Goal: Register for event/course

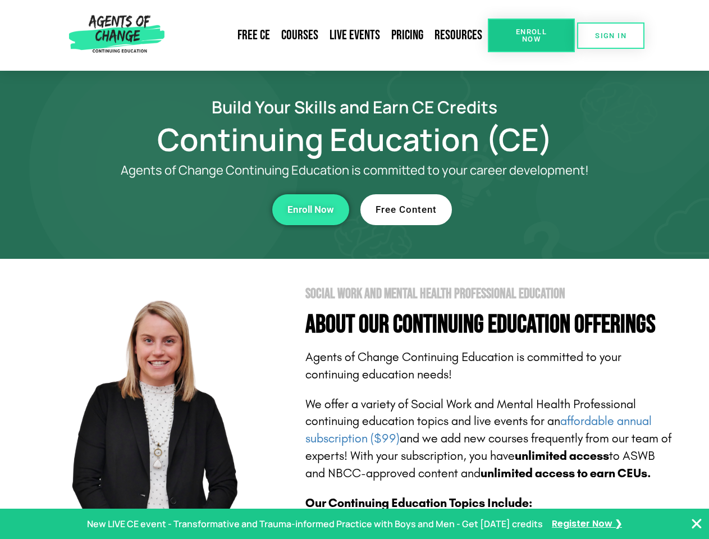
click at [354, 269] on section "Social Work and Mental Health Professional Education About Our Continuing Educa…" at bounding box center [354, 494] width 709 height 471
click at [459, 35] on link "Resources" at bounding box center [458, 35] width 59 height 26
click at [531, 35] on span "Enroll Now" at bounding box center [531, 35] width 51 height 15
click at [611, 35] on span "SIGN IN" at bounding box center [610, 35] width 31 height 7
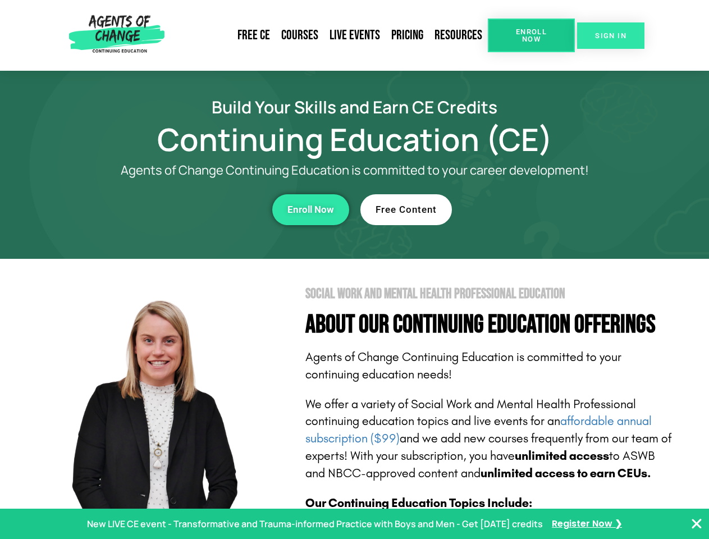
click at [611, 35] on span "SIGN IN" at bounding box center [610, 35] width 31 height 7
click at [195, 209] on div "Enroll Now" at bounding box center [194, 209] width 309 height 31
click at [310, 209] on span "Enroll Now" at bounding box center [310, 210] width 47 height 10
